Goal: Navigation & Orientation: Find specific page/section

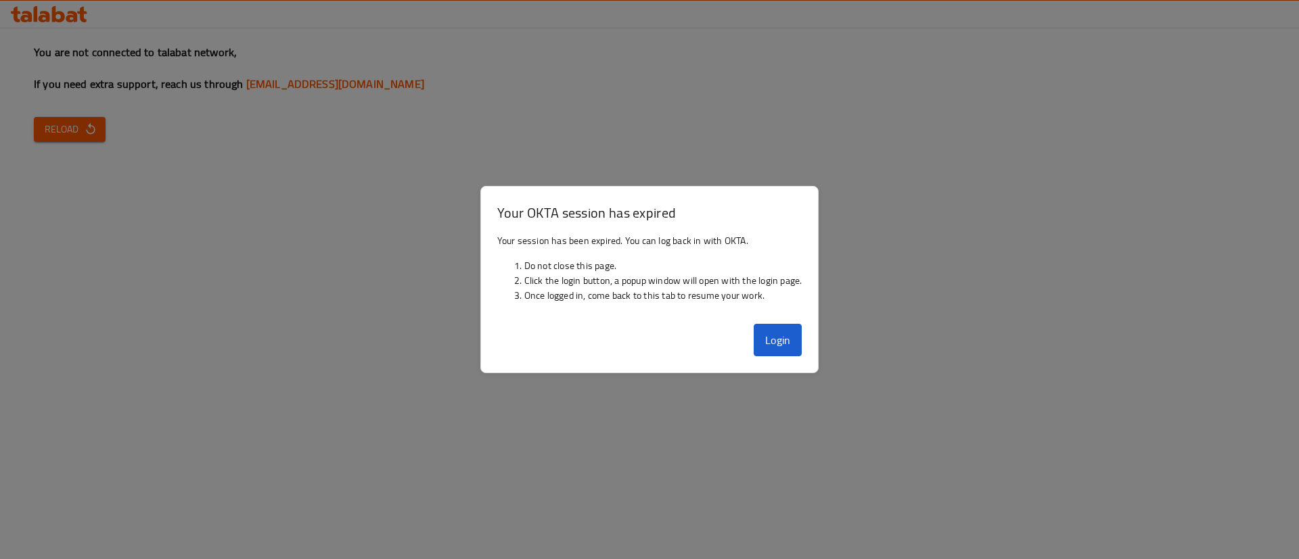
click at [0, 164] on div at bounding box center [649, 279] width 1299 height 559
click at [794, 350] on button "Login" at bounding box center [777, 340] width 49 height 32
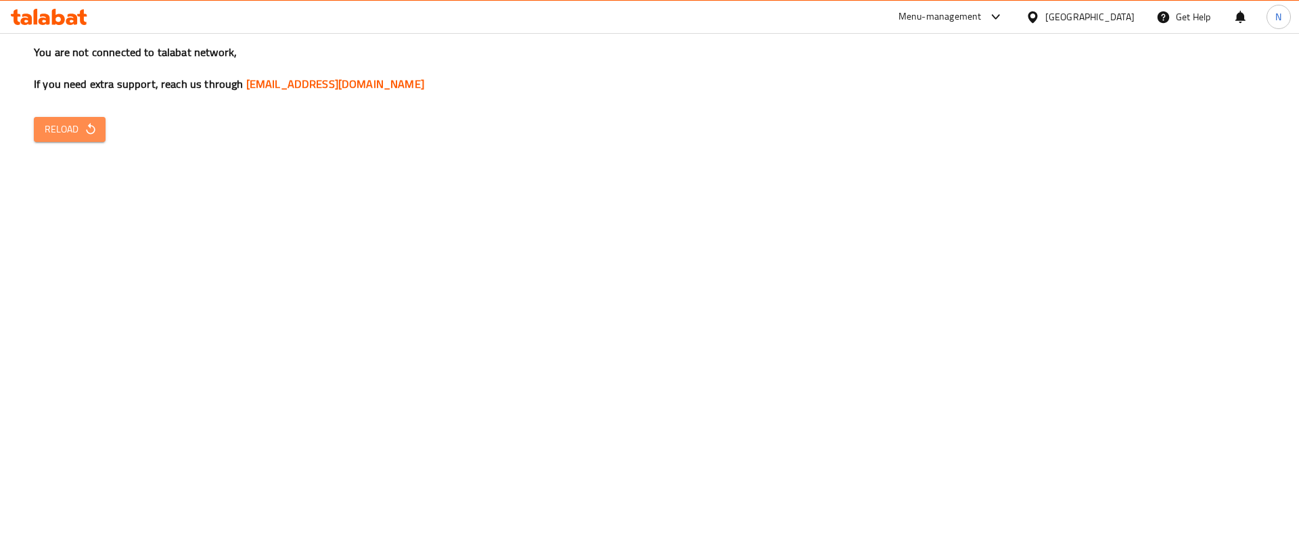
click at [80, 125] on span "Reload" at bounding box center [70, 129] width 50 height 17
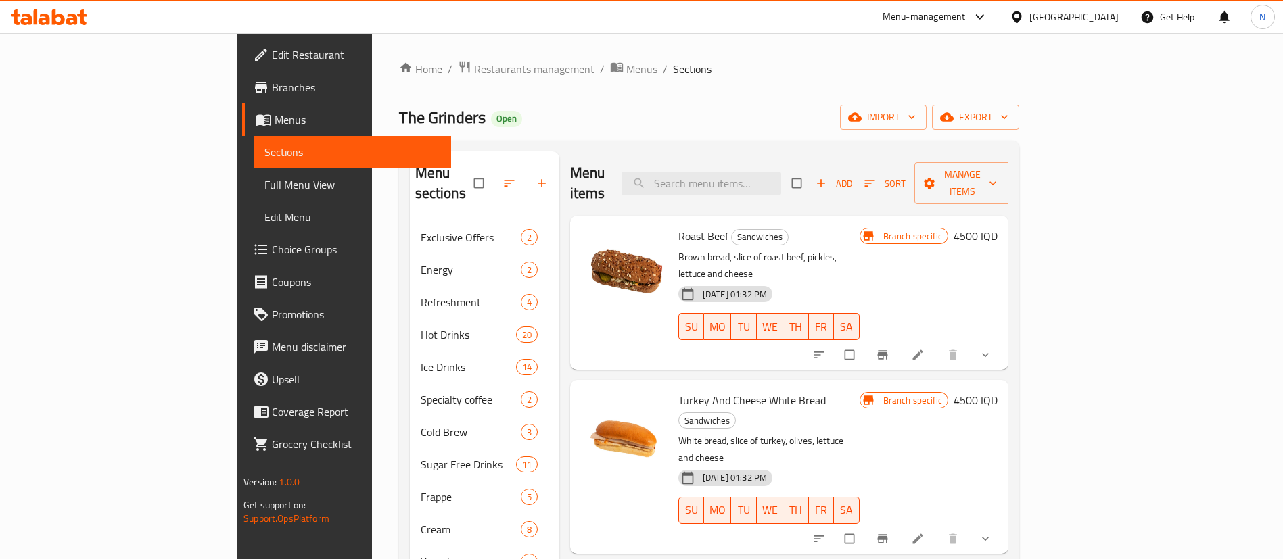
click at [966, 9] on div "Menu-management" at bounding box center [924, 17] width 83 height 16
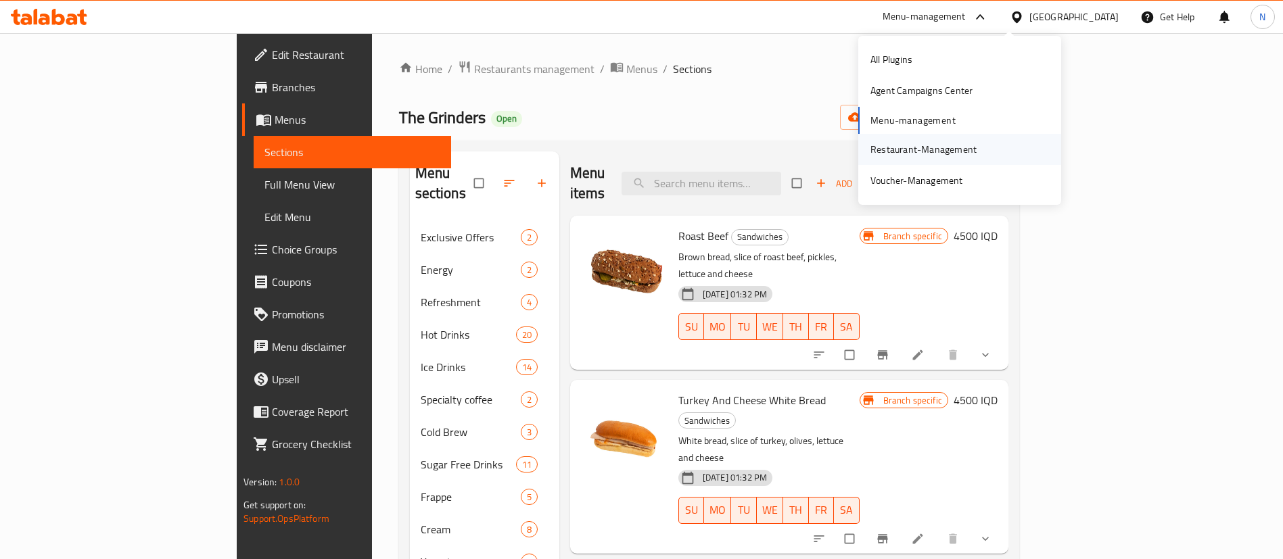
click at [960, 147] on div "Restaurant-Management" at bounding box center [923, 149] width 106 height 15
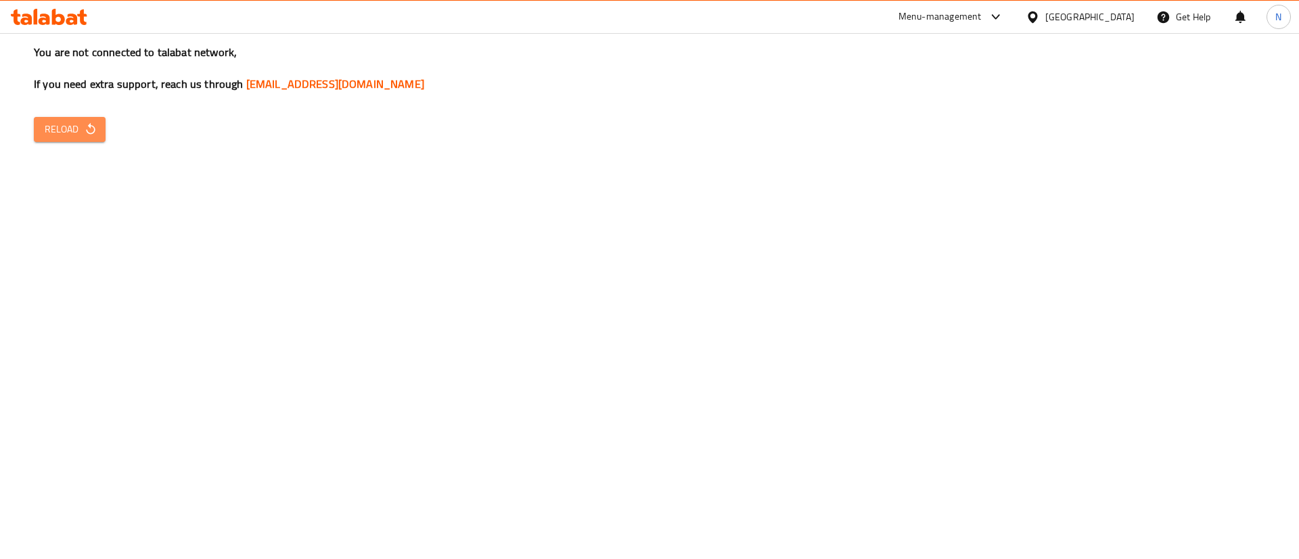
click at [83, 129] on span "Reload" at bounding box center [70, 129] width 50 height 17
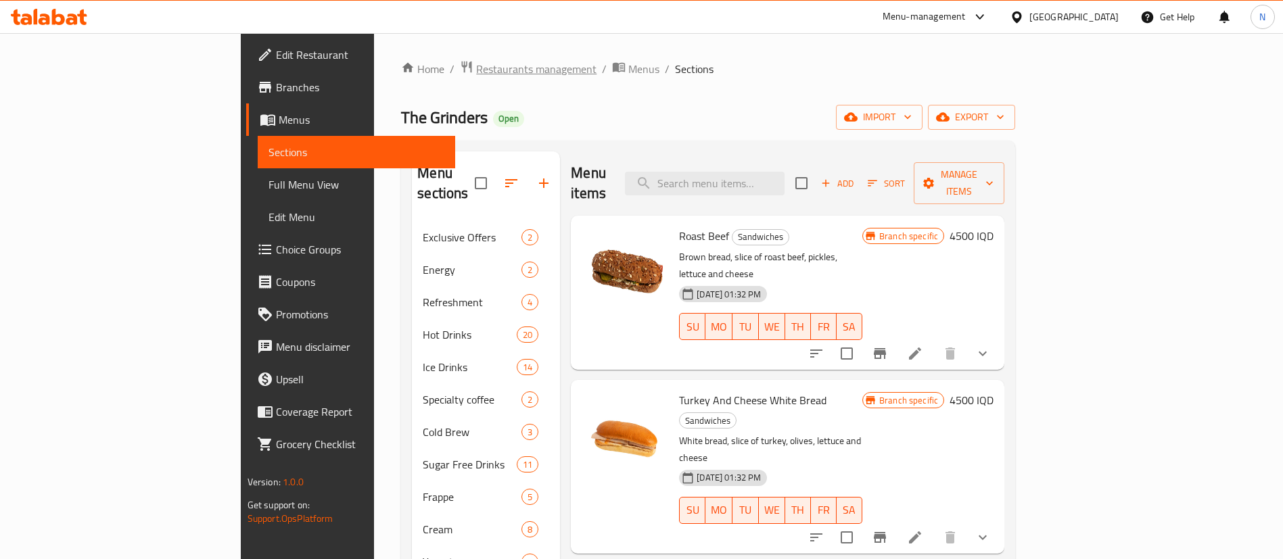
click at [476, 65] on span "Restaurants management" at bounding box center [536, 69] width 120 height 16
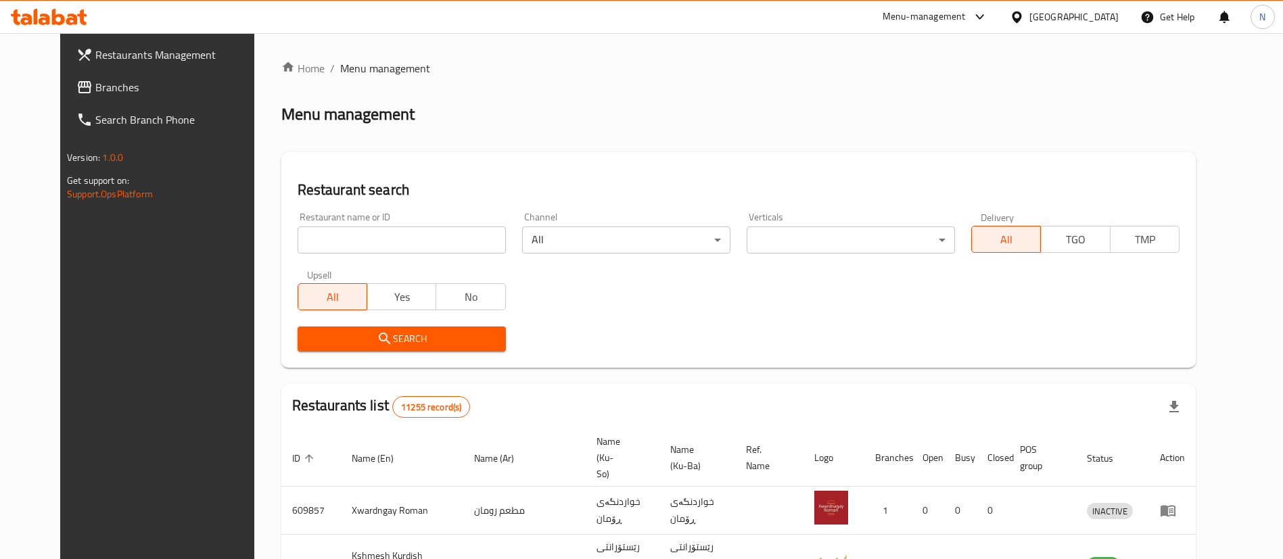
click at [355, 248] on input "search" at bounding box center [402, 240] width 208 height 27
type input "ridha"
click button "Search" at bounding box center [402, 339] width 208 height 25
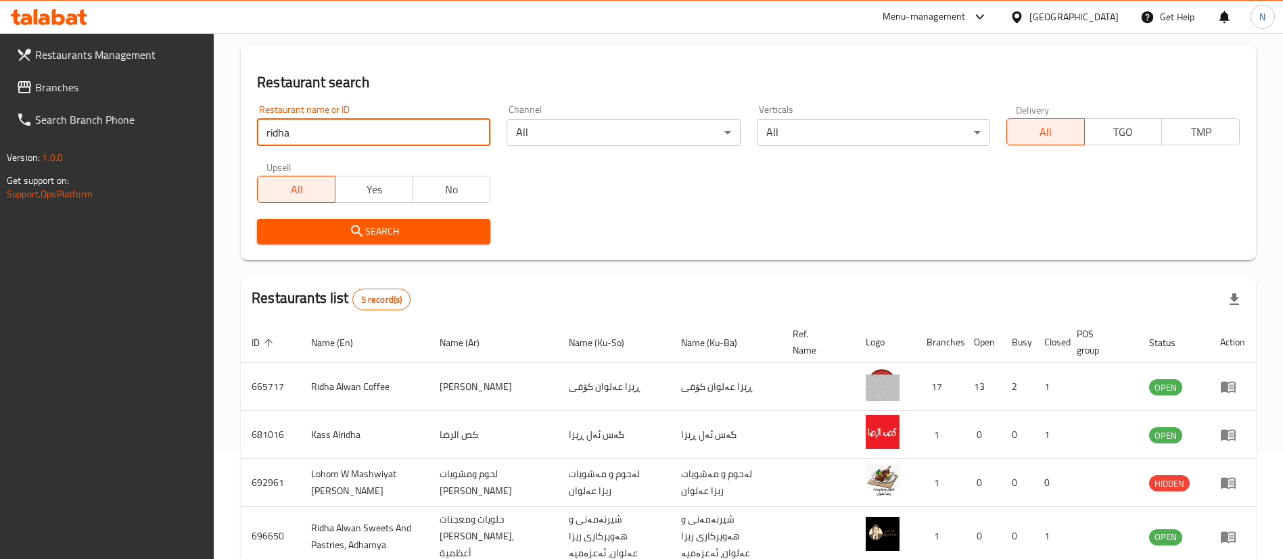
scroll to position [109, 0]
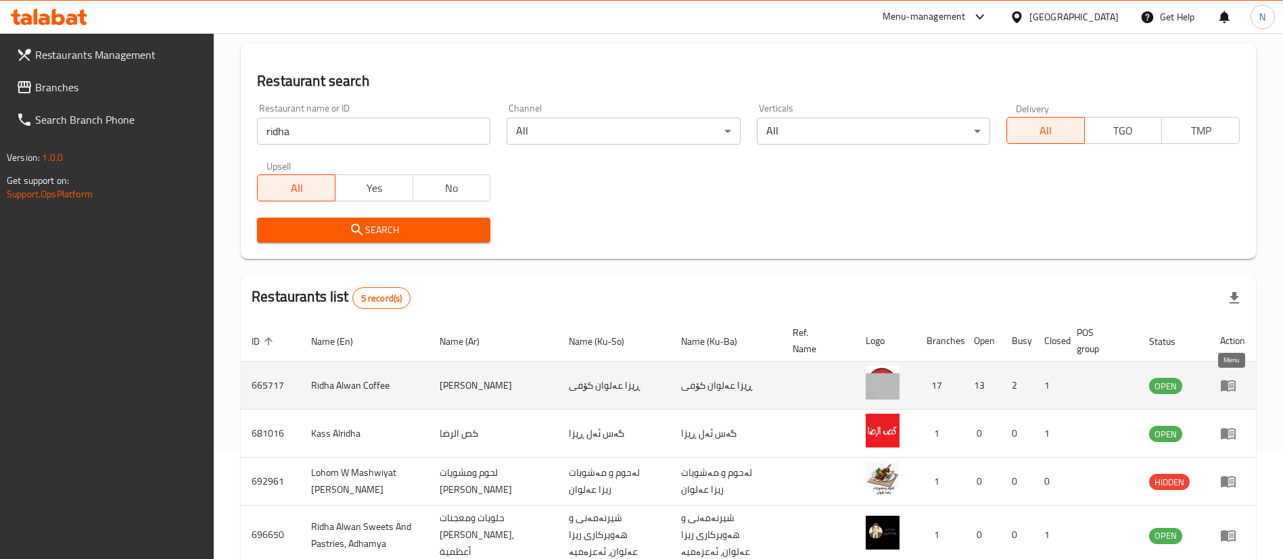
click at [1230, 386] on icon "enhanced table" at bounding box center [1231, 385] width 5 height 5
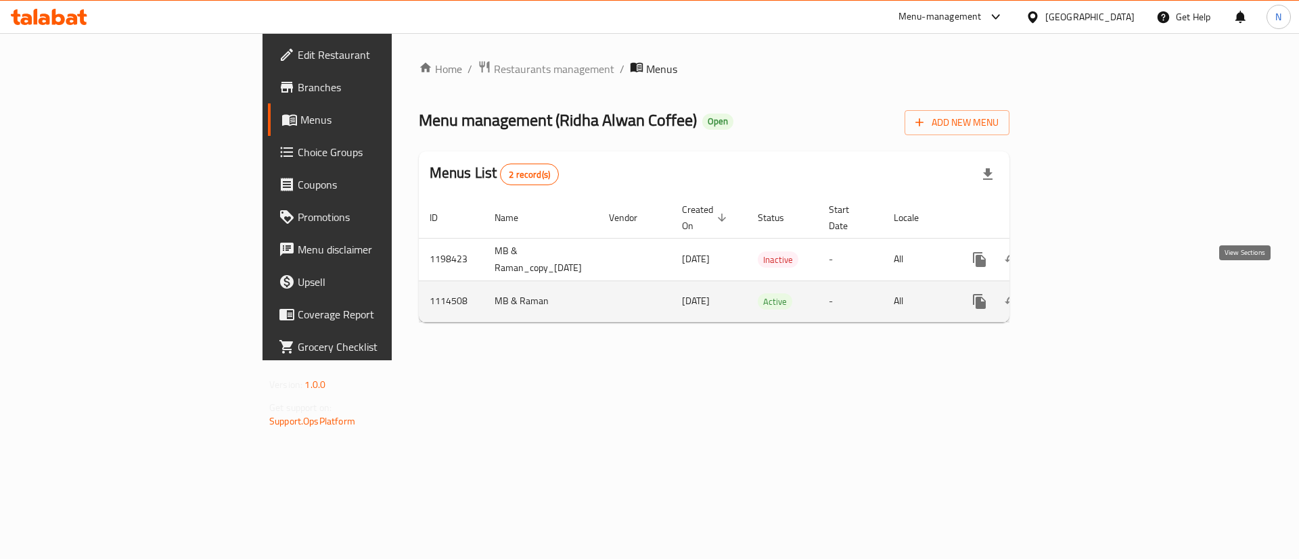
click at [1093, 285] on link "enhanced table" at bounding box center [1077, 301] width 32 height 32
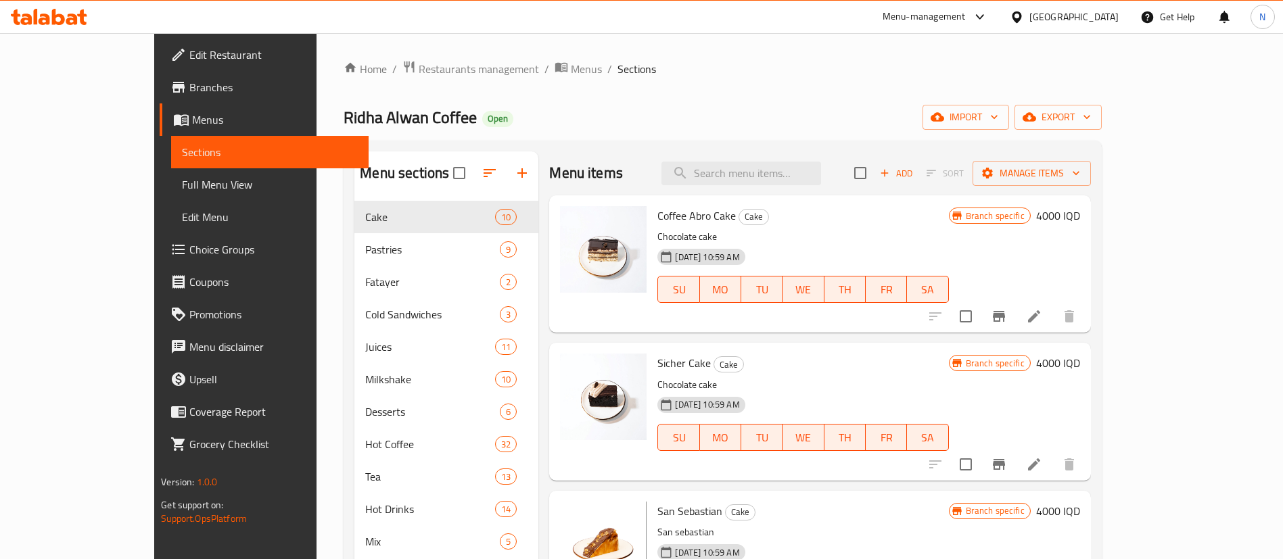
click at [189, 89] on span "Branches" at bounding box center [273, 87] width 168 height 16
